Goal: Task Accomplishment & Management: Complete application form

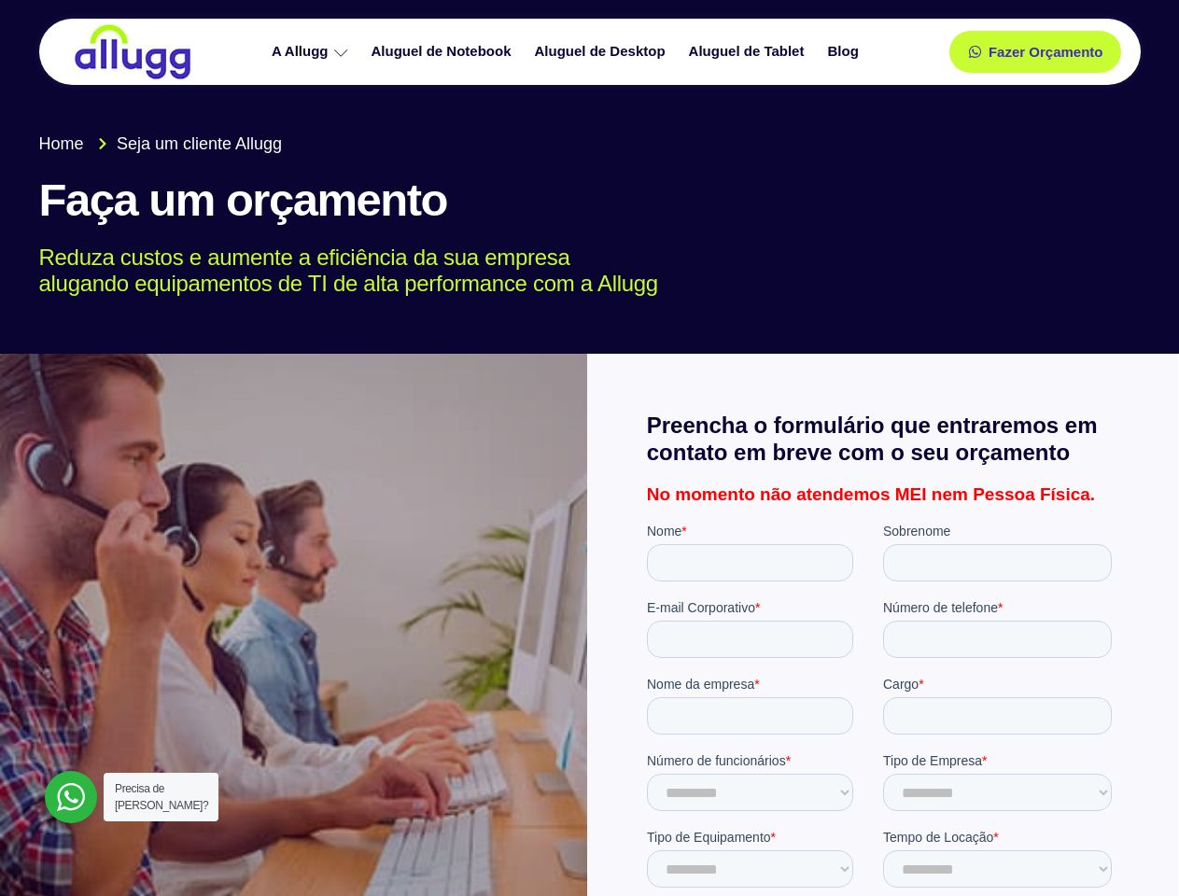
click at [589, 448] on div at bounding box center [882, 739] width 591 height 770
click at [1035, 51] on span "Fazer Orçamento" at bounding box center [1044, 52] width 103 height 13
click at [974, 51] on icon at bounding box center [980, 52] width 13 height 13
click at [1045, 51] on span "Fazer Orçamento" at bounding box center [1044, 52] width 103 height 13
click at [71, 797] on div at bounding box center [71, 797] width 52 height 52
